Goal: Navigation & Orientation: Go to known website

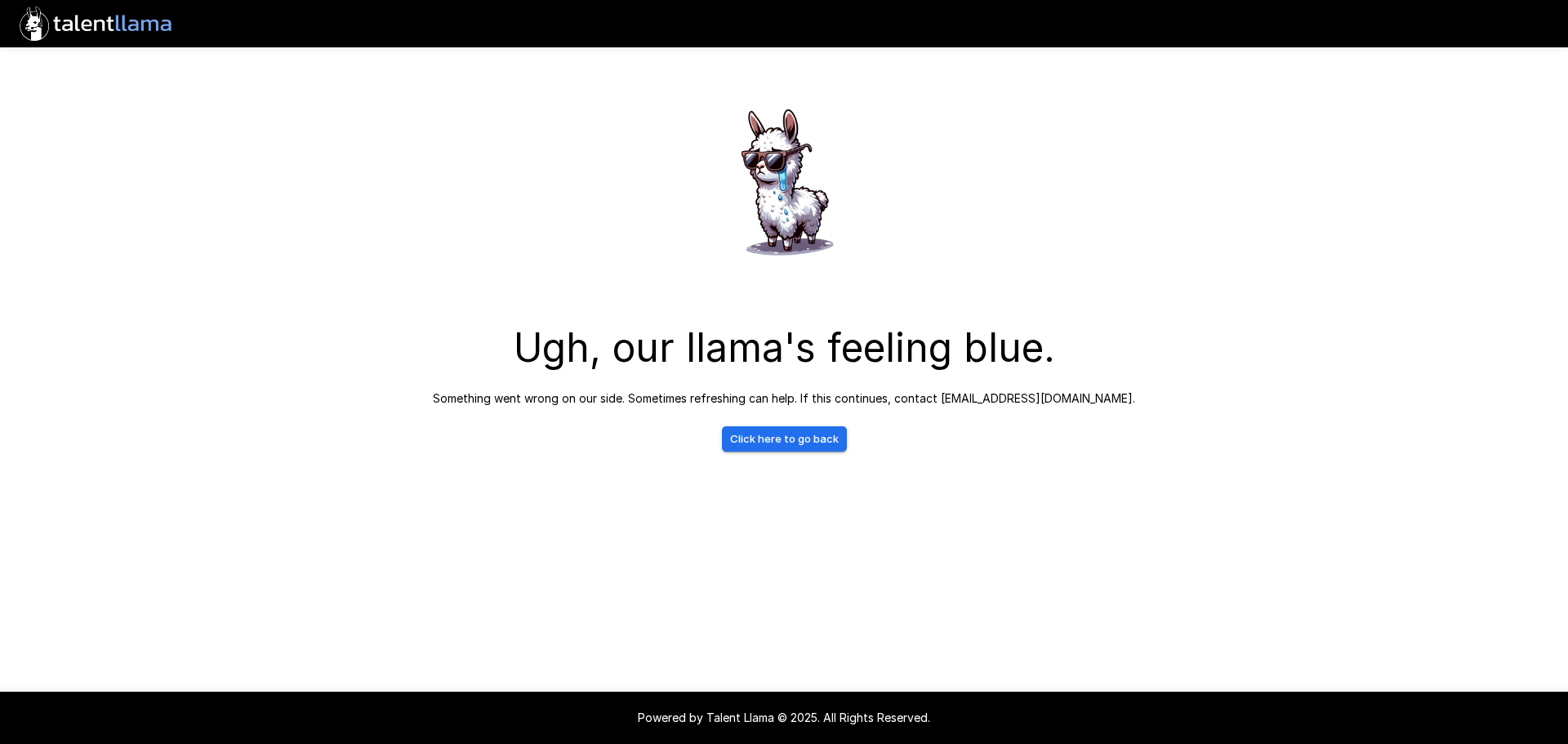
click at [789, 436] on link "Click here to go back" at bounding box center [785, 439] width 125 height 25
click at [761, 441] on link "Click here to go back" at bounding box center [785, 439] width 125 height 25
click at [768, 444] on link "Click here to go back" at bounding box center [785, 439] width 125 height 25
click at [794, 444] on link "Click here to go back" at bounding box center [785, 439] width 125 height 25
click at [798, 440] on link "Click here to go back" at bounding box center [785, 439] width 125 height 25
